Goal: Information Seeking & Learning: Learn about a topic

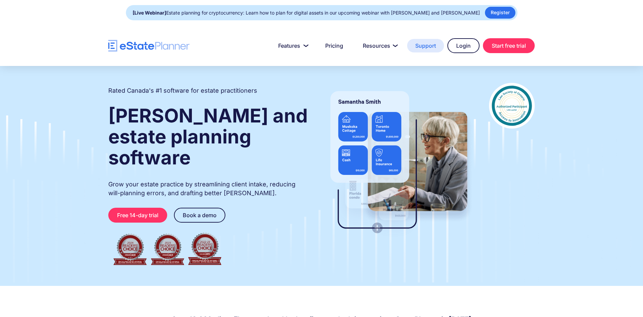
click at [418, 47] on link "Support" at bounding box center [425, 46] width 37 height 14
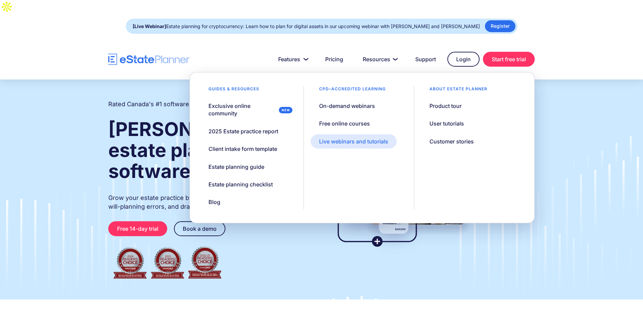
click at [358, 138] on div "Live webinars and tutorials" at bounding box center [353, 141] width 69 height 7
